Goal: Transaction & Acquisition: Obtain resource

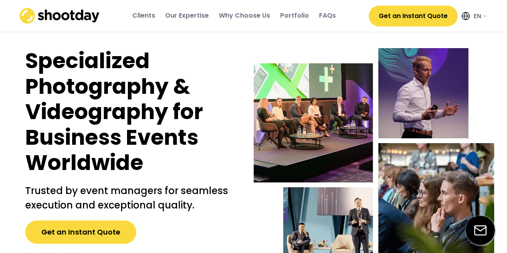
select select ""en""
click at [39, 234] on button "Get an Instant Quote" at bounding box center [80, 231] width 111 height 23
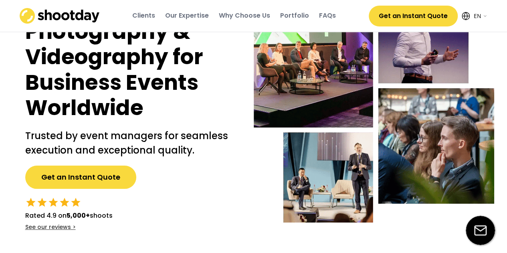
scroll to position [57, 0]
